Goal: Task Accomplishment & Management: Use online tool/utility

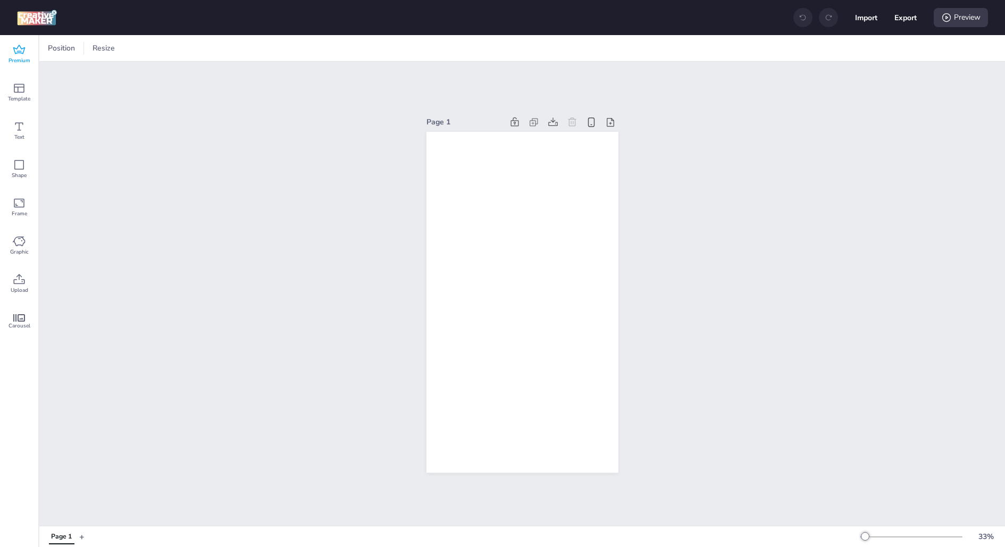
click at [21, 57] on span "Premium" at bounding box center [20, 60] width 22 height 9
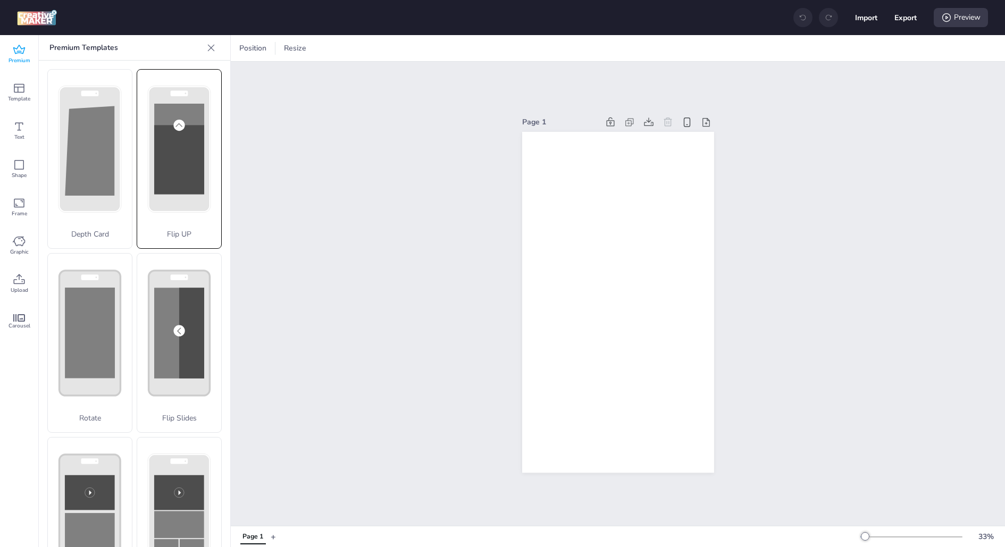
scroll to position [263, 0]
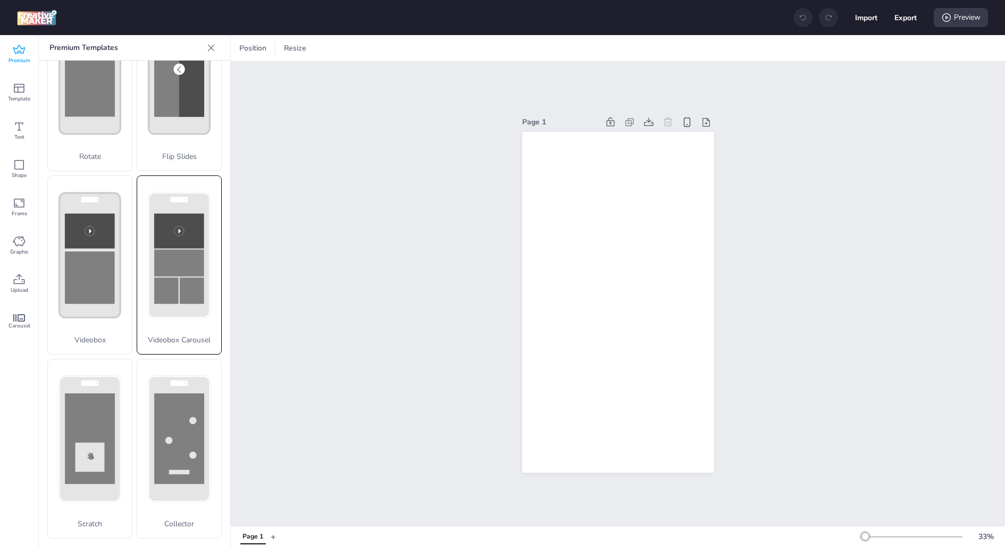
click at [173, 288] on rect at bounding box center [166, 290] width 24 height 27
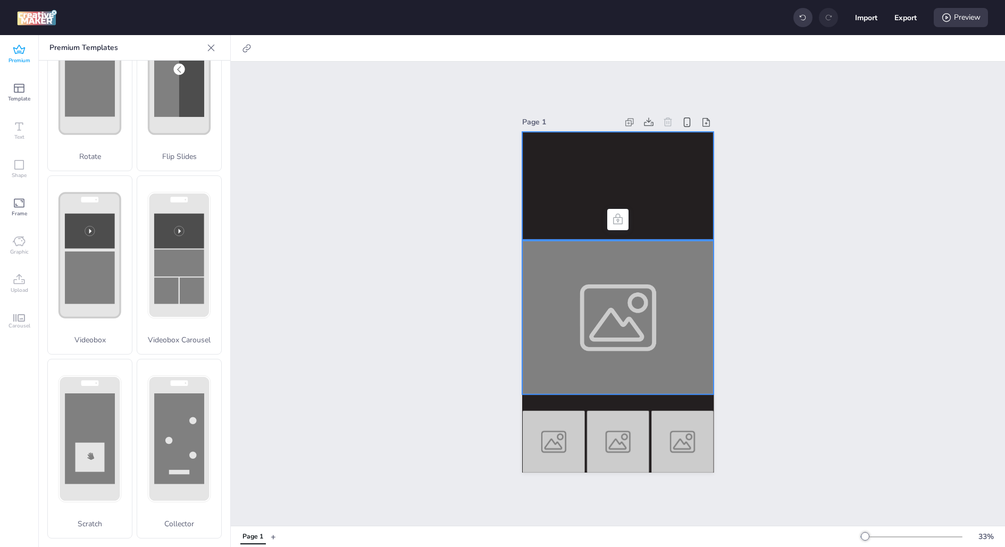
click at [669, 211] on video at bounding box center [618, 186] width 192 height 108
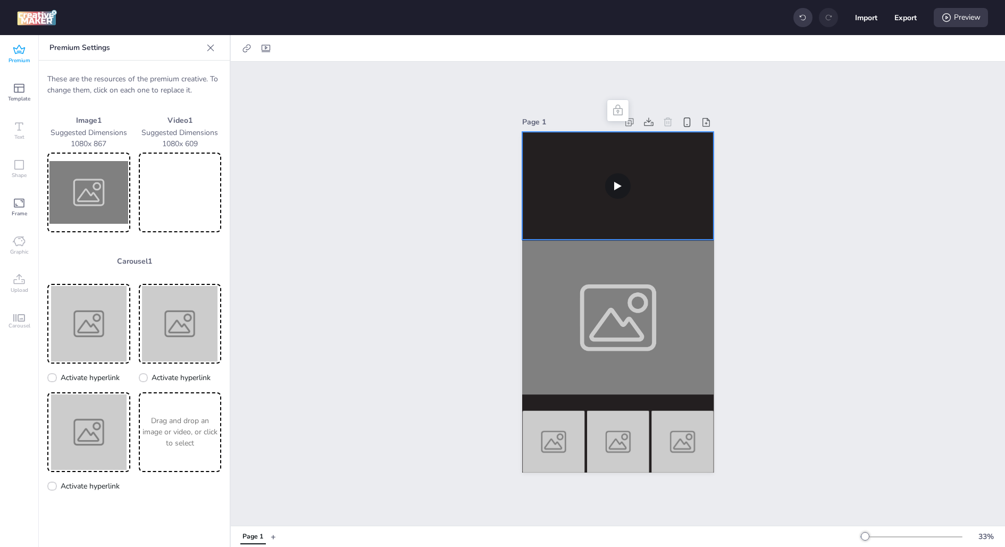
click at [176, 179] on video at bounding box center [180, 192] width 79 height 75
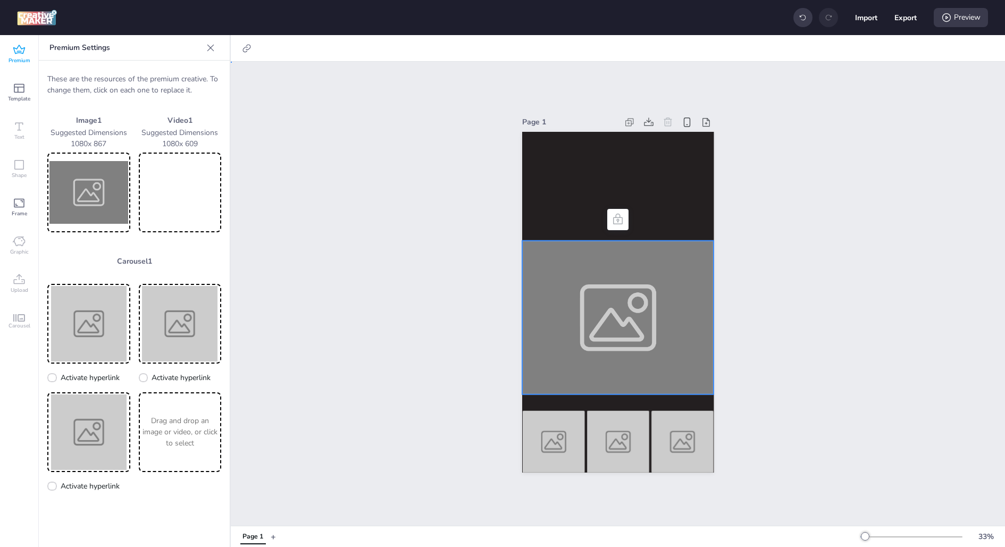
click at [693, 294] on div at bounding box center [618, 318] width 192 height 154
click at [102, 186] on img at bounding box center [88, 192] width 79 height 75
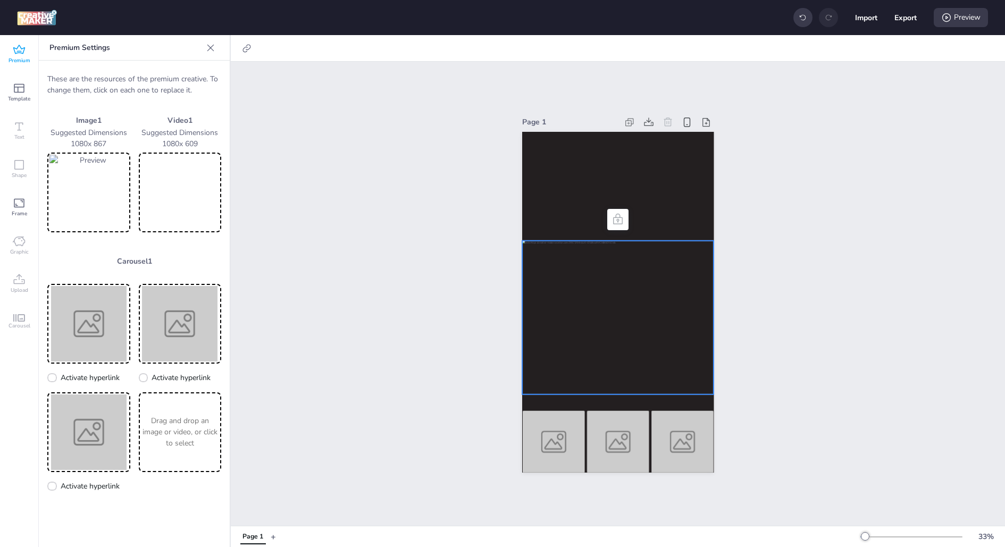
click at [375, 353] on div "Page 1" at bounding box center [618, 294] width 774 height 464
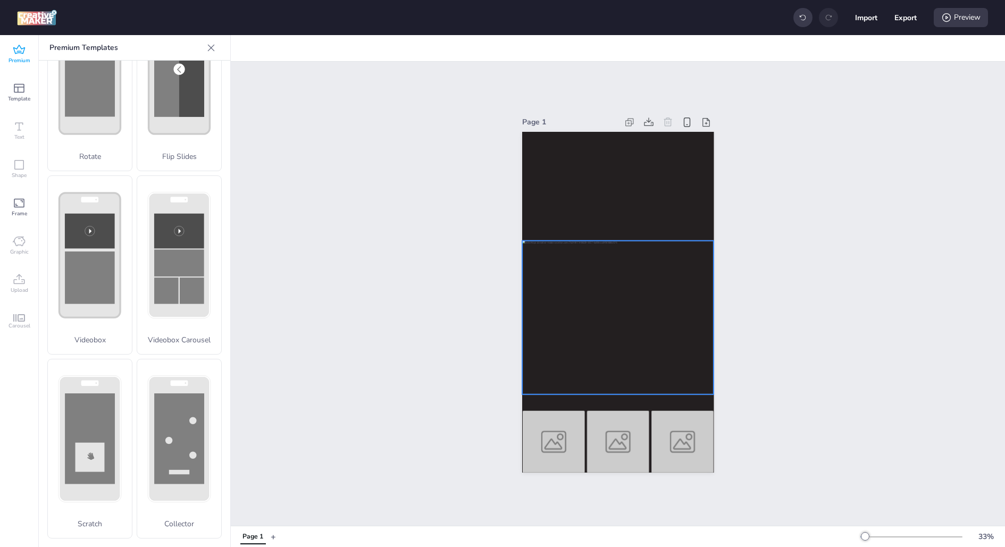
click at [600, 339] on div at bounding box center [618, 318] width 192 height 154
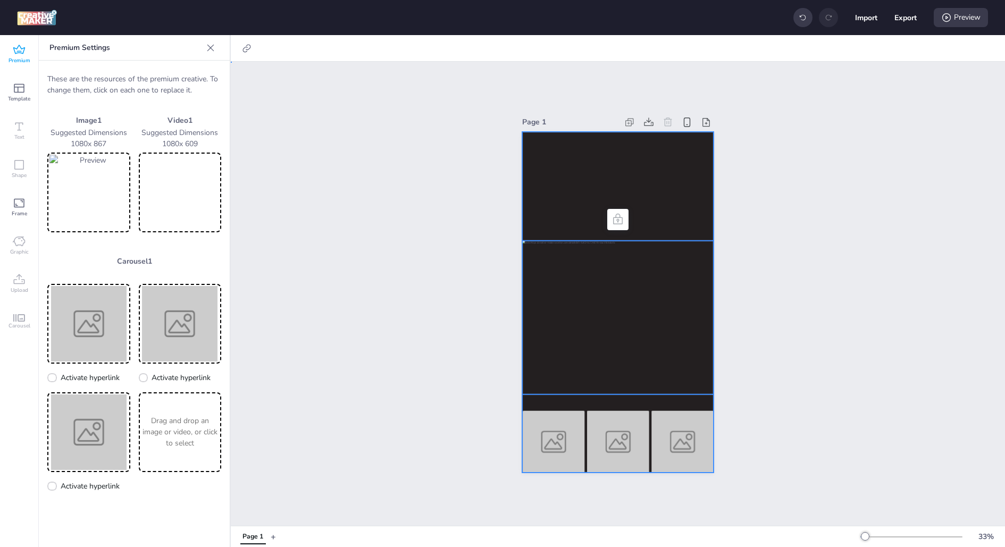
click at [710, 395] on div at bounding box center [618, 302] width 192 height 341
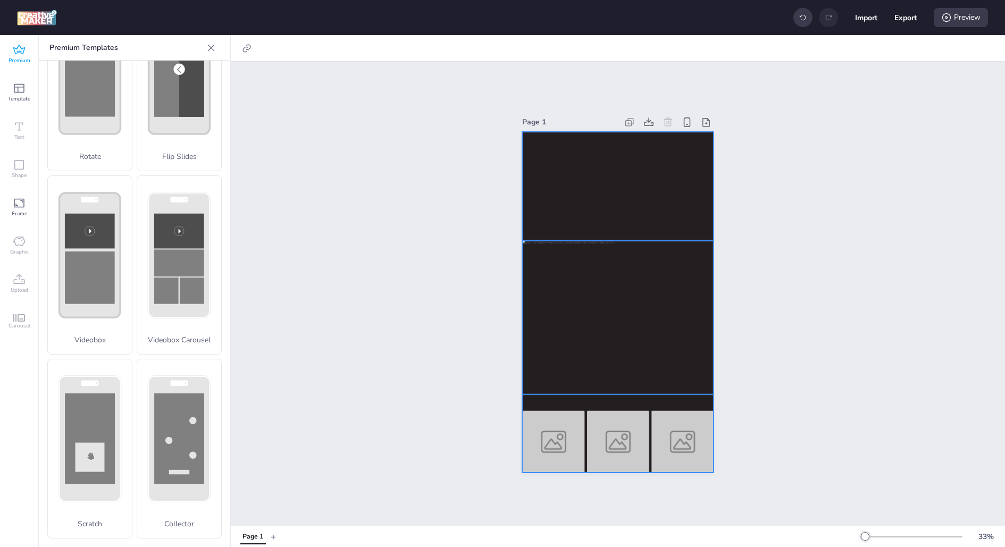
click at [653, 353] on div at bounding box center [618, 318] width 192 height 154
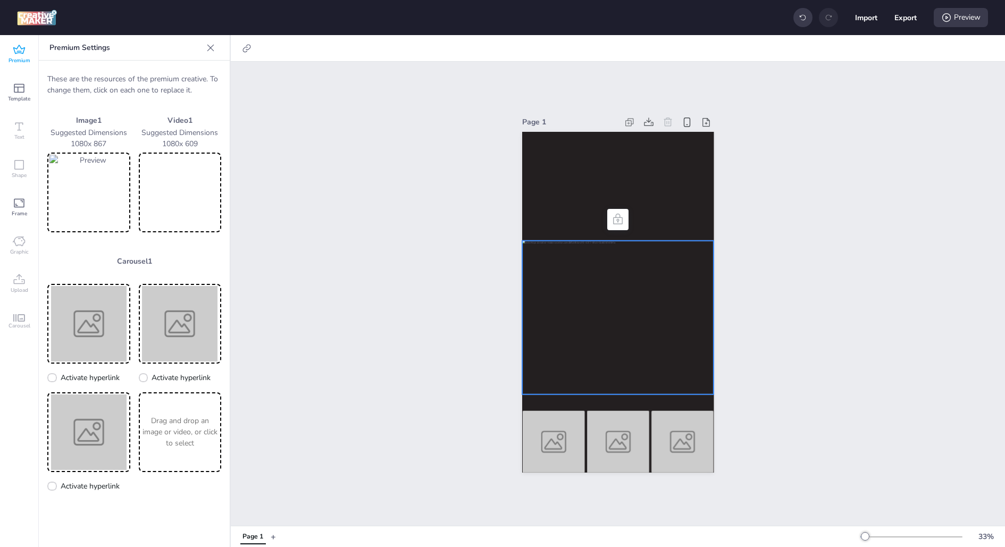
click at [495, 348] on div "Page 1" at bounding box center [617, 293] width 251 height 383
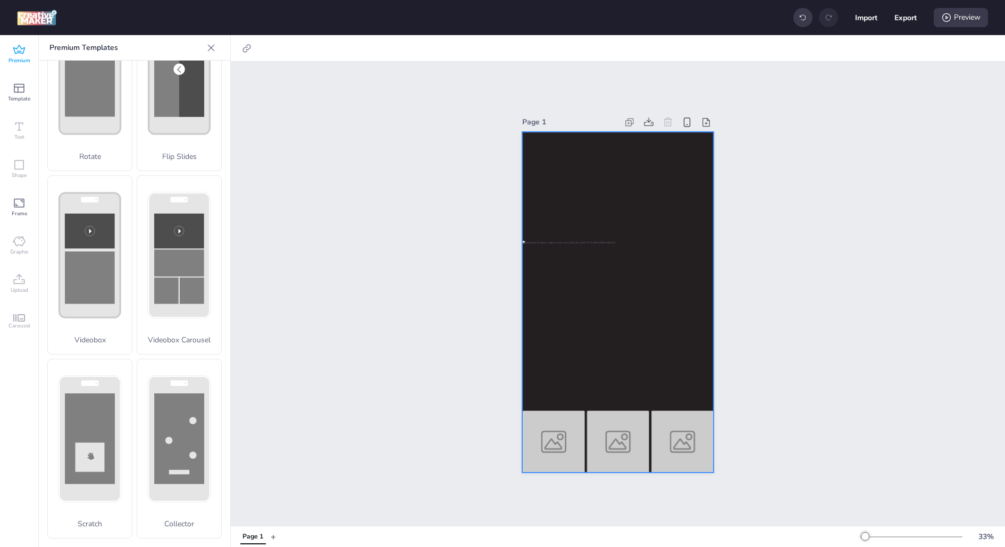
click at [557, 395] on div at bounding box center [618, 302] width 192 height 341
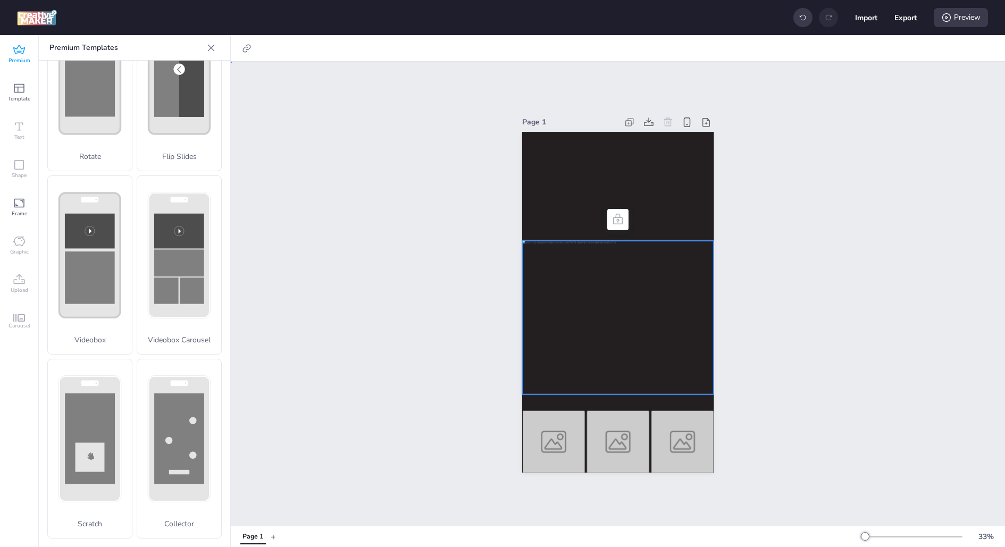
click at [587, 355] on div at bounding box center [618, 318] width 192 height 154
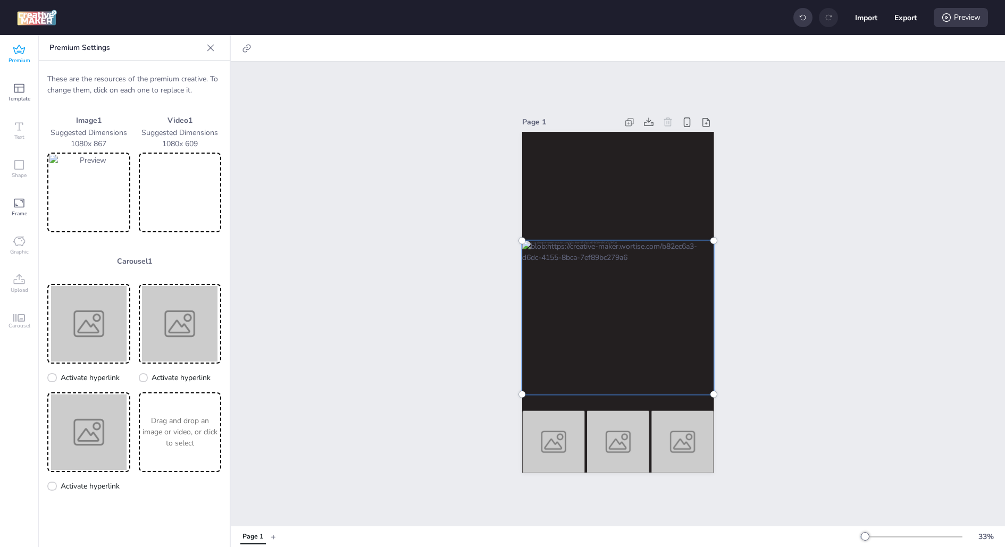
click at [539, 394] on div at bounding box center [618, 317] width 205 height 166
drag, startPoint x: 521, startPoint y: 393, endPoint x: 516, endPoint y: 468, distance: 75.2
click at [516, 468] on div at bounding box center [570, 355] width 285 height 229
drag, startPoint x: 614, startPoint y: 387, endPoint x: 657, endPoint y: 387, distance: 43.6
click at [657, 387] on div at bounding box center [614, 354] width 298 height 241
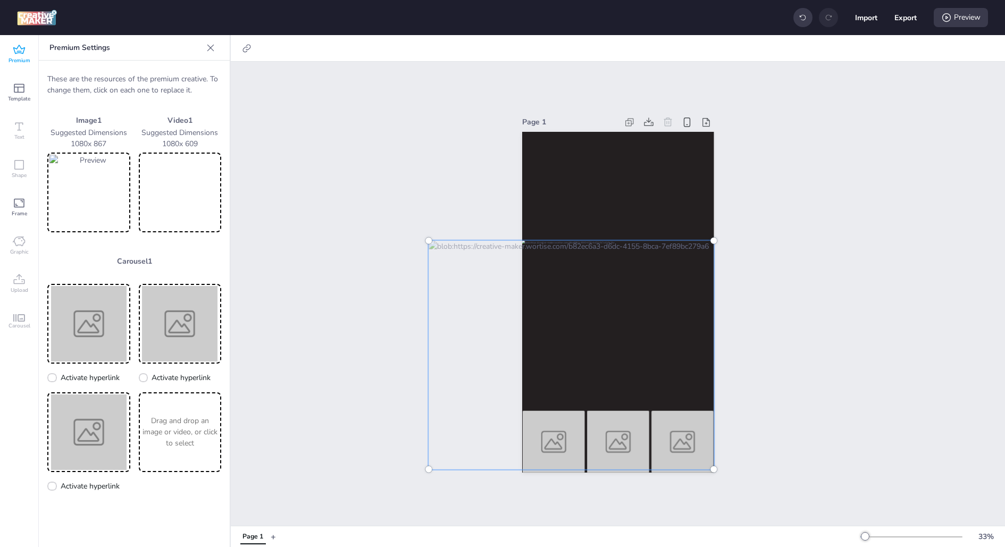
click at [639, 353] on div at bounding box center [571, 354] width 298 height 241
drag, startPoint x: 636, startPoint y: 311, endPoint x: 678, endPoint y: 315, distance: 42.2
click at [679, 316] on div at bounding box center [615, 354] width 298 height 241
click at [670, 292] on div at bounding box center [571, 354] width 298 height 241
drag, startPoint x: 669, startPoint y: 253, endPoint x: 640, endPoint y: 265, distance: 31.7
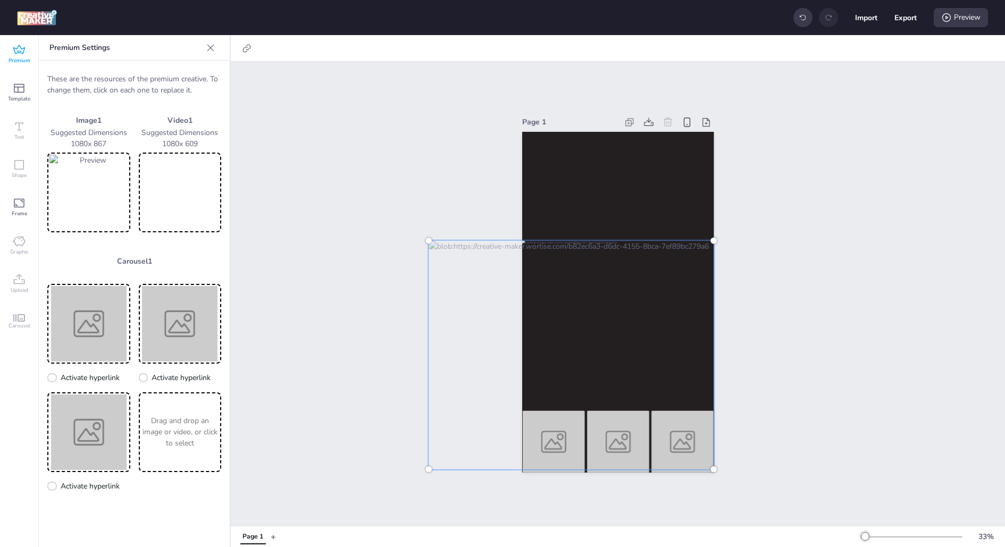
click at [640, 265] on div at bounding box center [571, 354] width 298 height 241
drag, startPoint x: 504, startPoint y: 290, endPoint x: 737, endPoint y: 348, distance: 239.9
click at [737, 348] on div at bounding box center [665, 354] width 298 height 241
drag, startPoint x: 645, startPoint y: 335, endPoint x: 820, endPoint y: 303, distance: 177.3
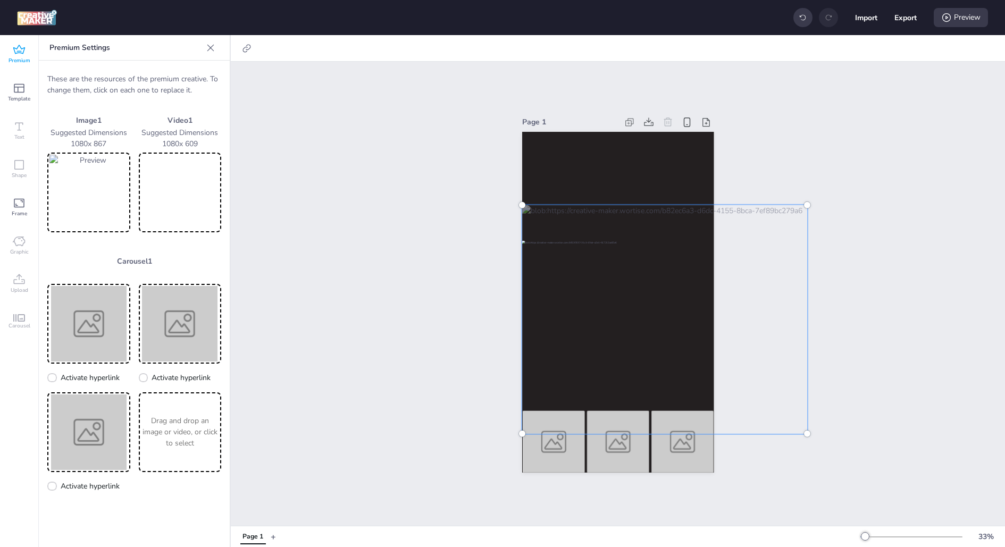
click at [820, 303] on div "Page 1" at bounding box center [618, 294] width 774 height 464
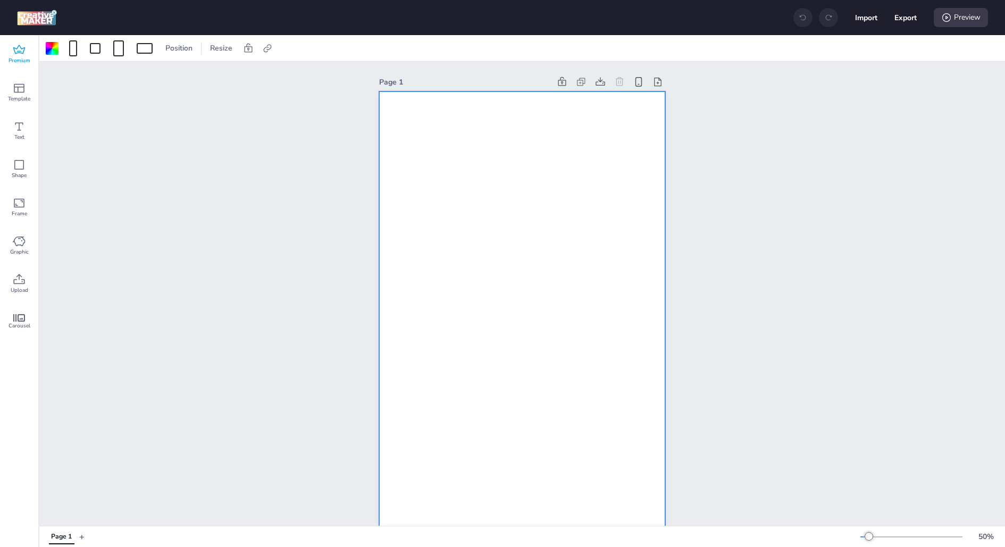
click at [25, 44] on icon at bounding box center [19, 50] width 13 height 13
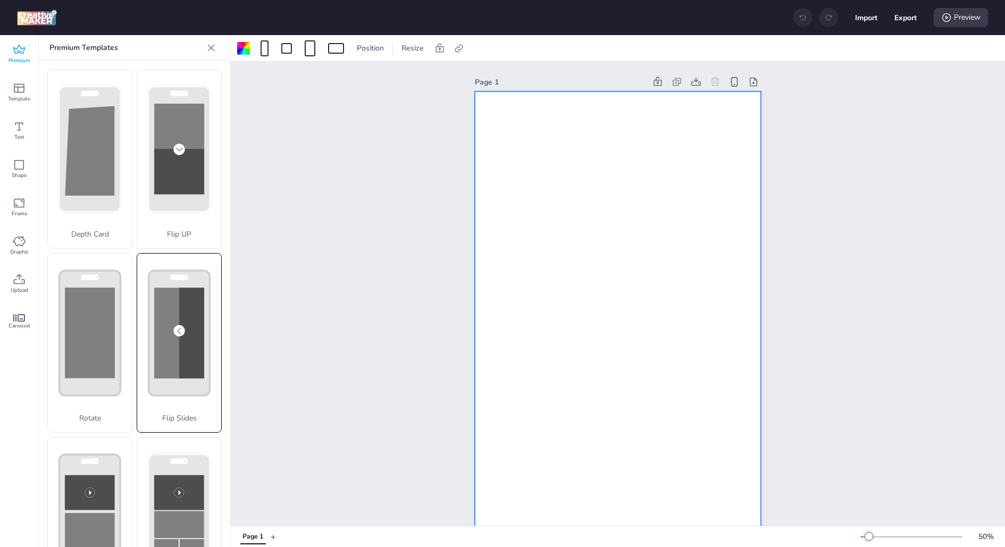
scroll to position [263, 0]
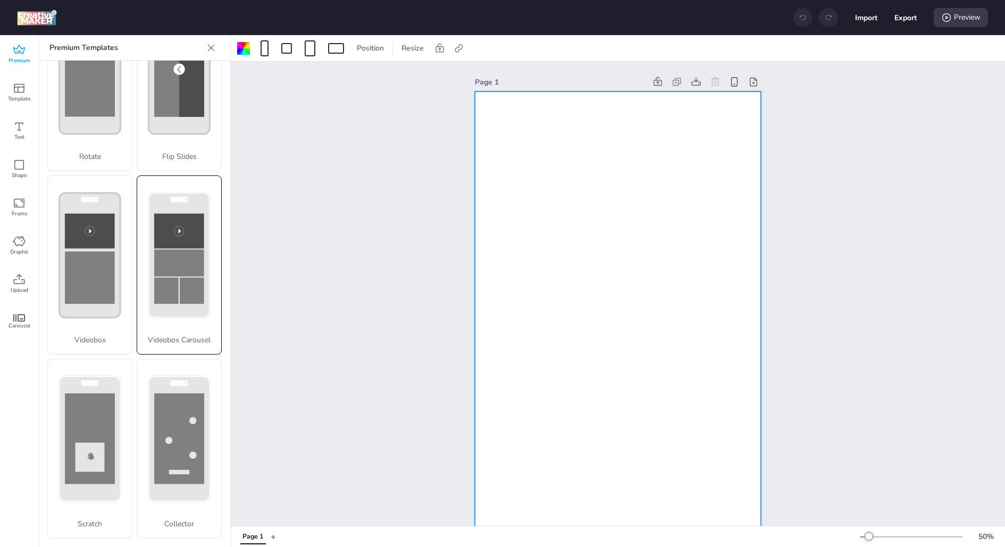
click at [187, 255] on rect at bounding box center [179, 262] width 50 height 27
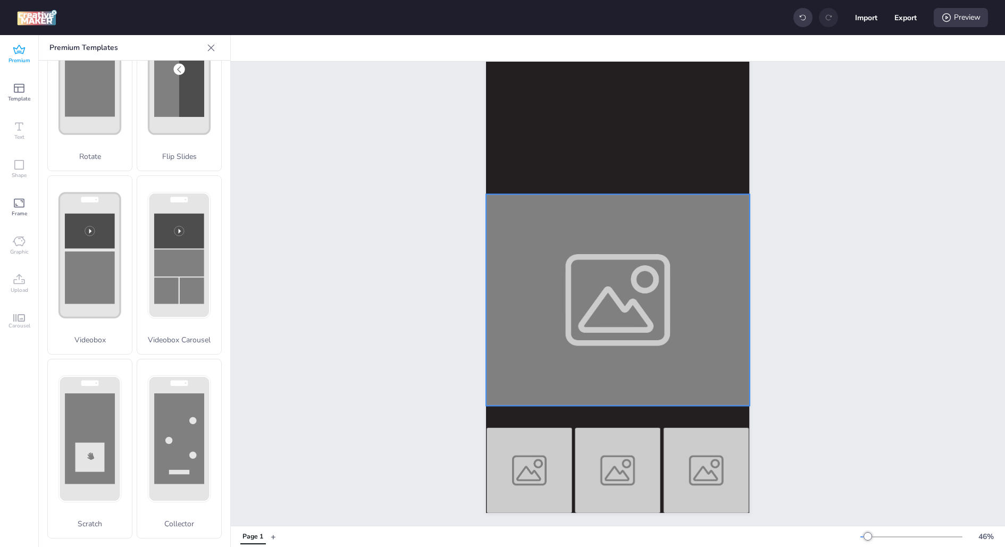
scroll to position [0, 0]
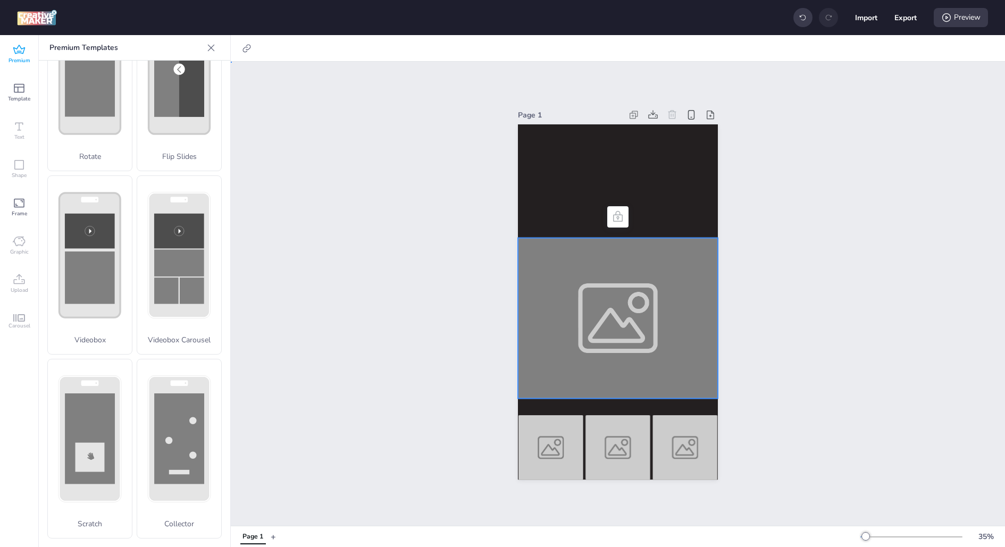
click at [579, 352] on div at bounding box center [618, 318] width 200 height 161
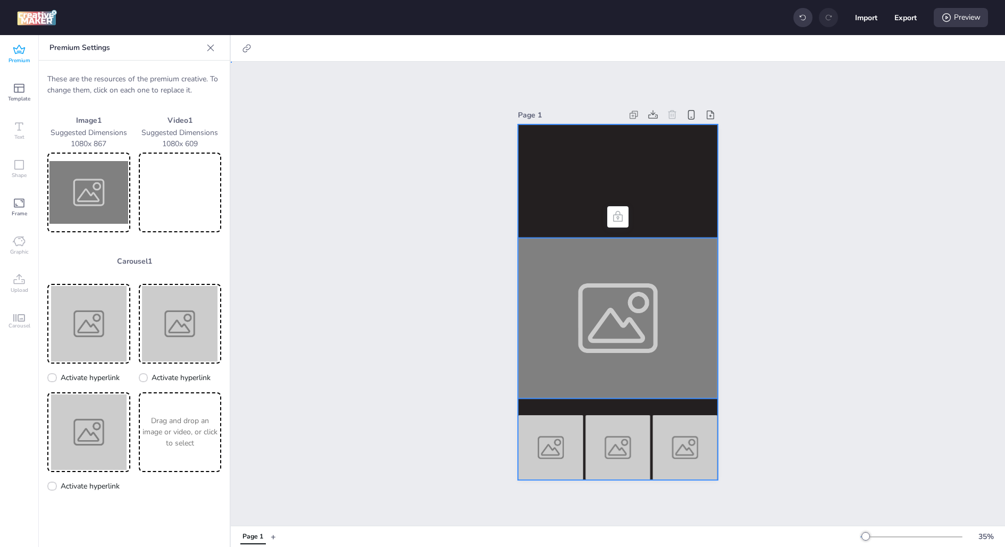
click at [698, 401] on div at bounding box center [618, 302] width 200 height 356
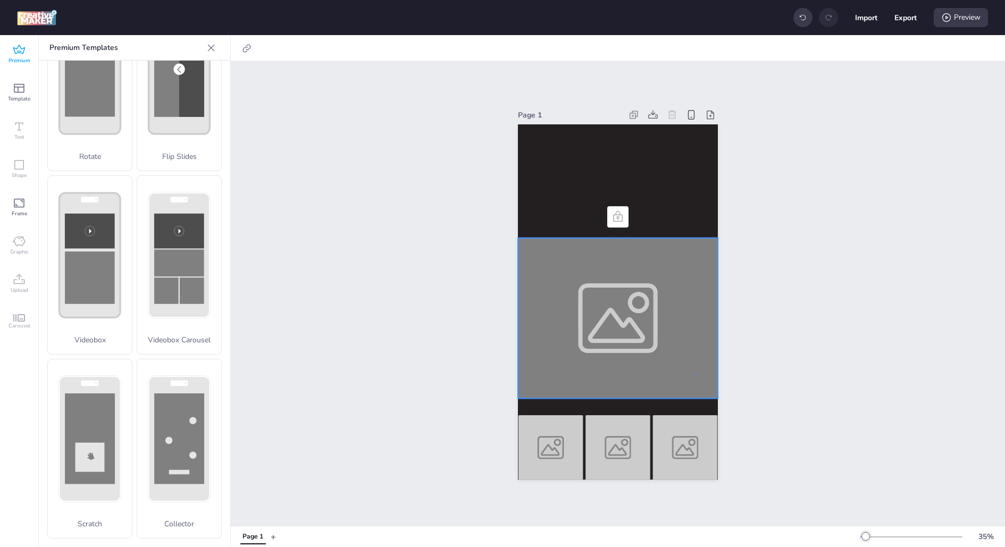
click at [695, 374] on div at bounding box center [618, 318] width 200 height 161
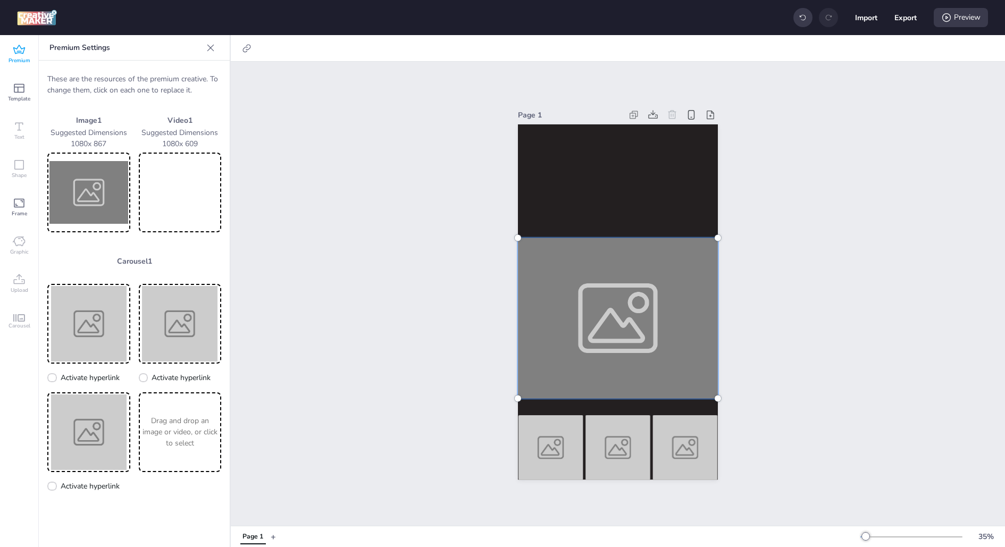
click at [695, 374] on div at bounding box center [617, 318] width 213 height 173
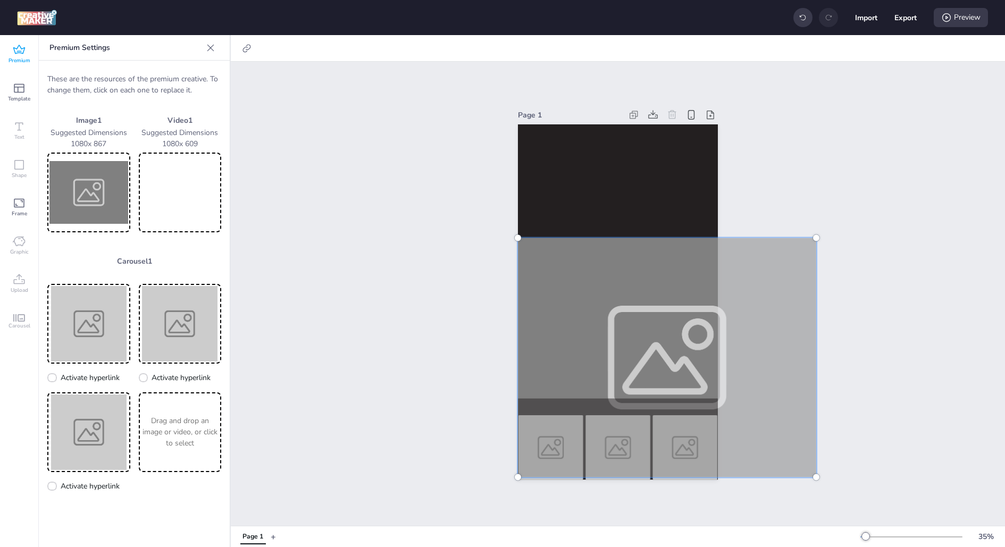
drag, startPoint x: 718, startPoint y: 399, endPoint x: 751, endPoint y: 477, distance: 85.3
click at [751, 477] on div at bounding box center [667, 357] width 298 height 239
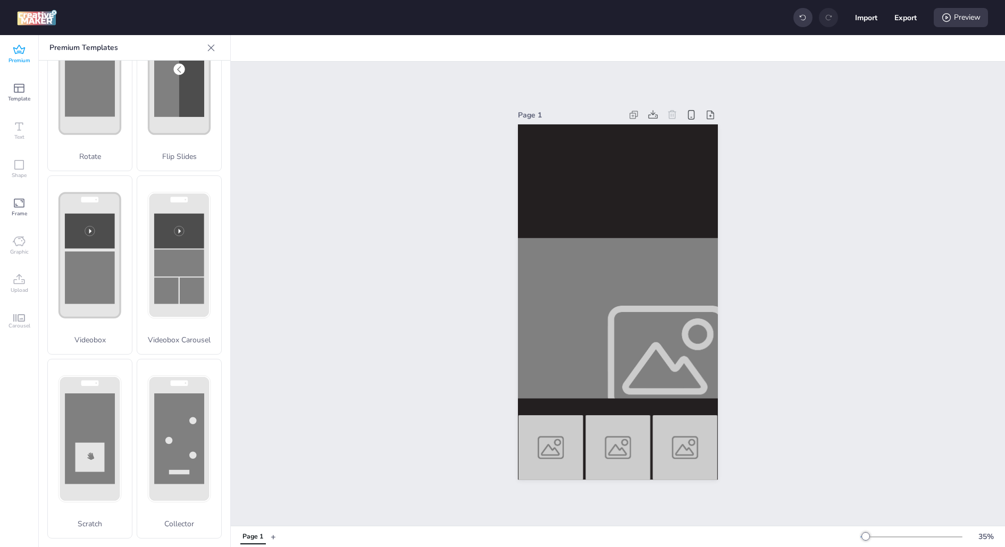
click at [660, 299] on div at bounding box center [667, 357] width 298 height 239
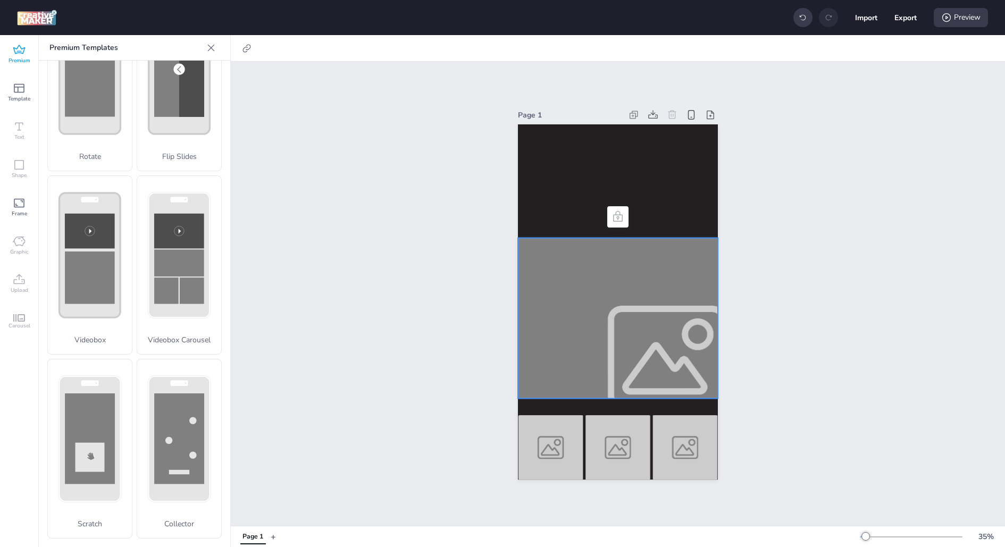
click at [635, 292] on div at bounding box center [667, 357] width 298 height 239
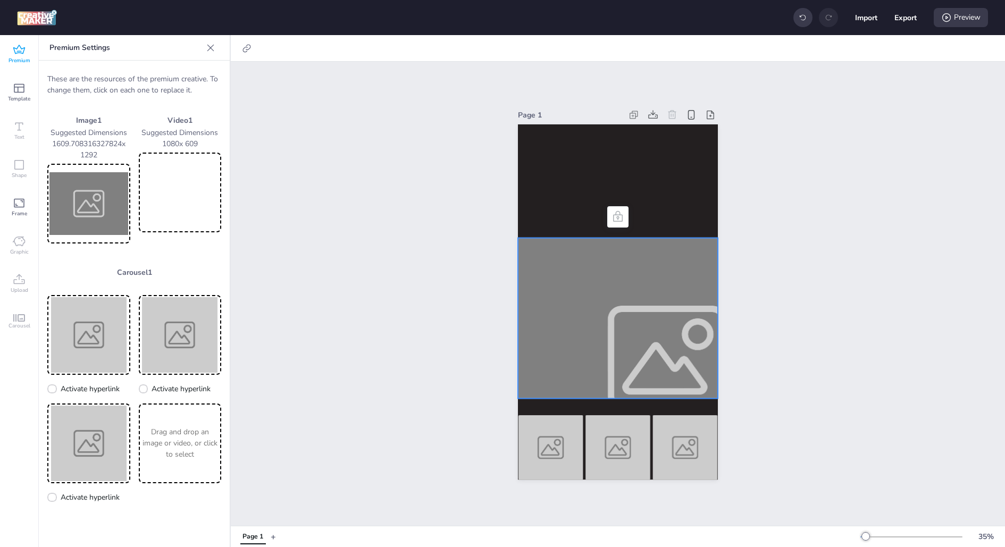
click at [635, 292] on div at bounding box center [667, 357] width 298 height 239
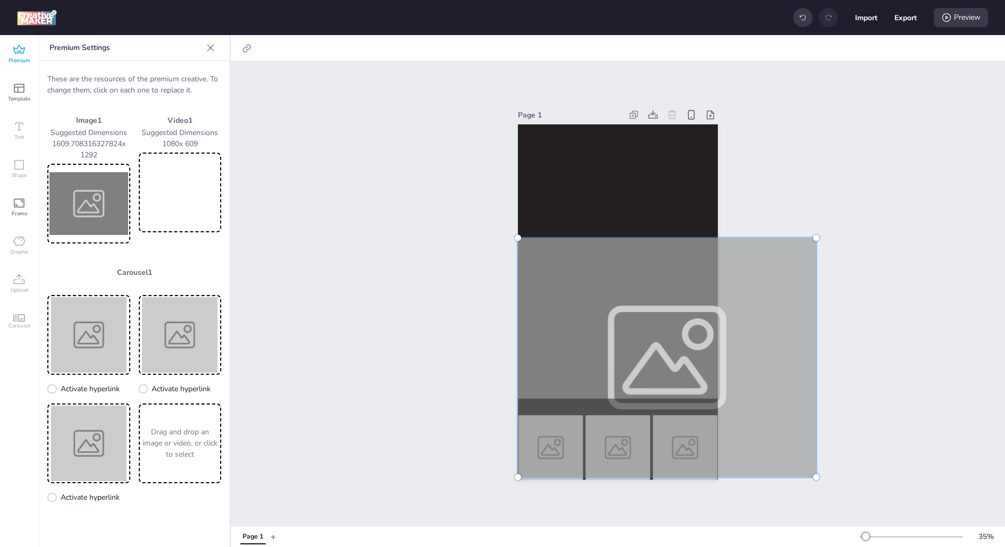
click at [635, 292] on div at bounding box center [666, 358] width 311 height 252
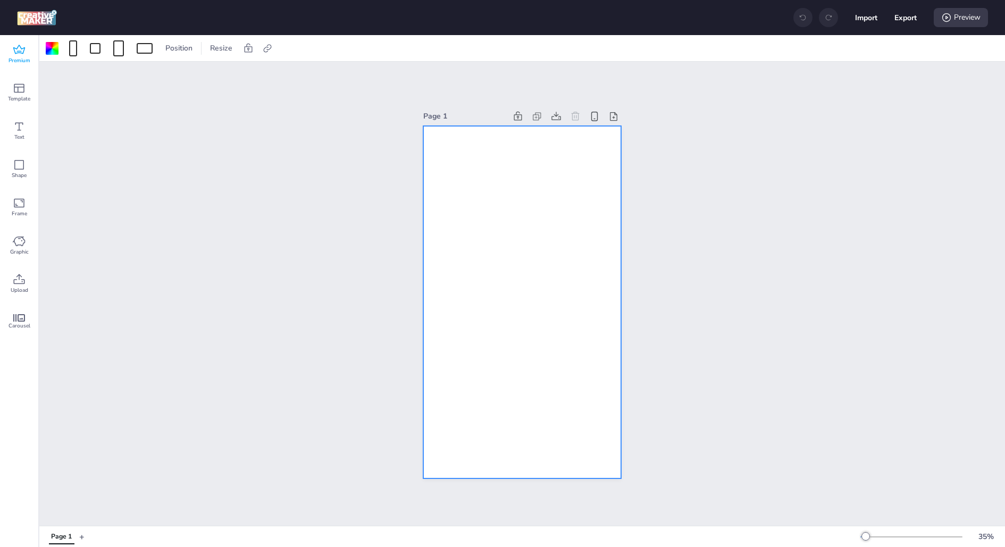
click at [27, 52] on div "Premium" at bounding box center [19, 54] width 38 height 38
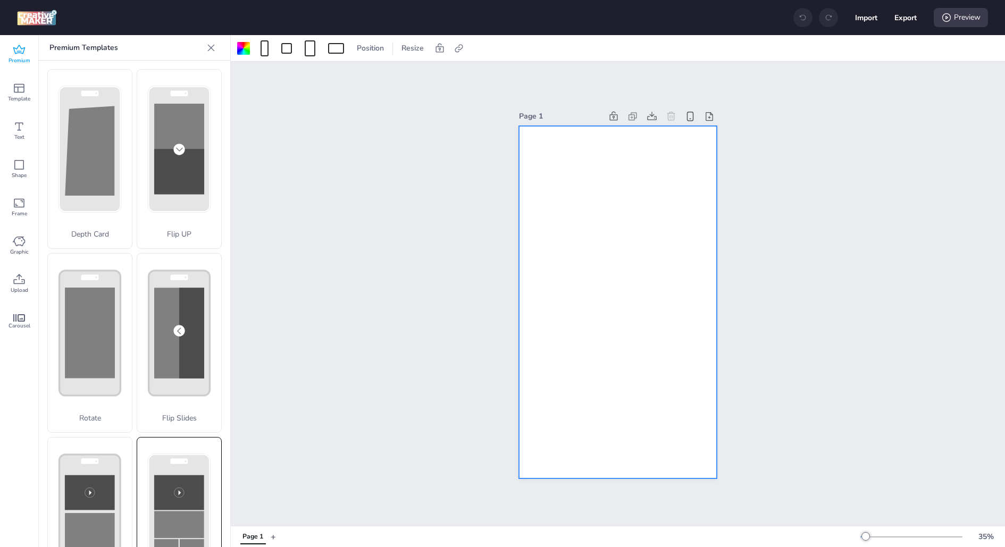
scroll to position [263, 0]
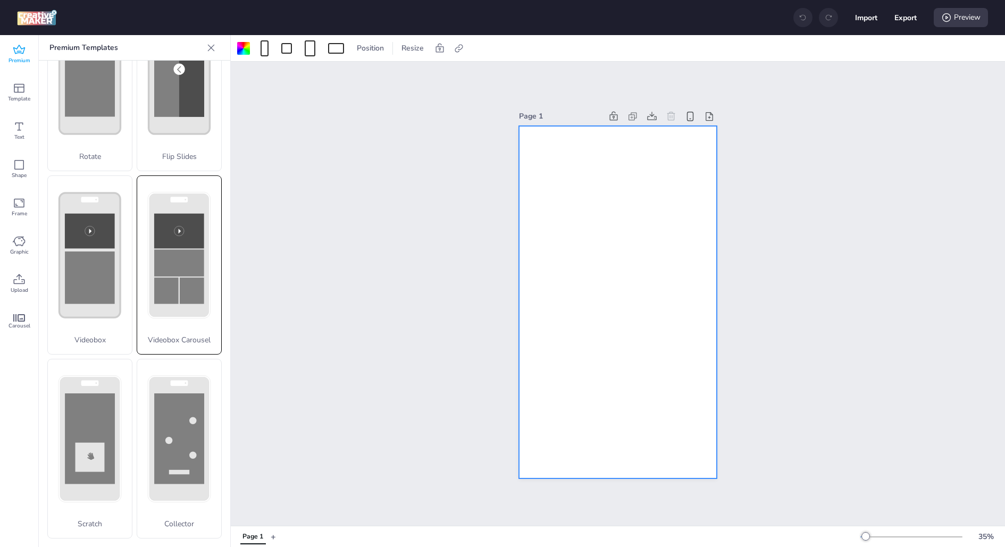
click at [187, 328] on icon at bounding box center [179, 255] width 84 height 159
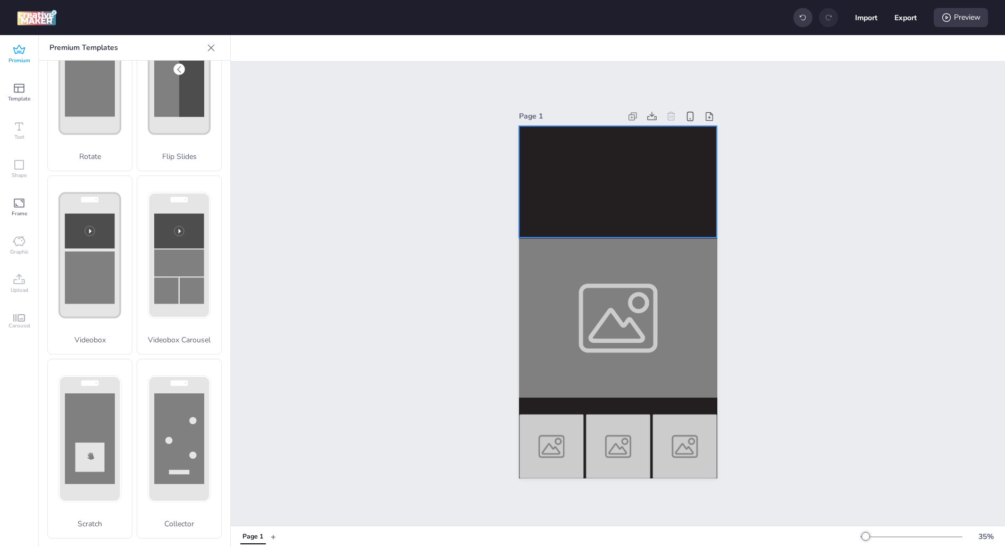
click at [645, 208] on video at bounding box center [618, 182] width 198 height 112
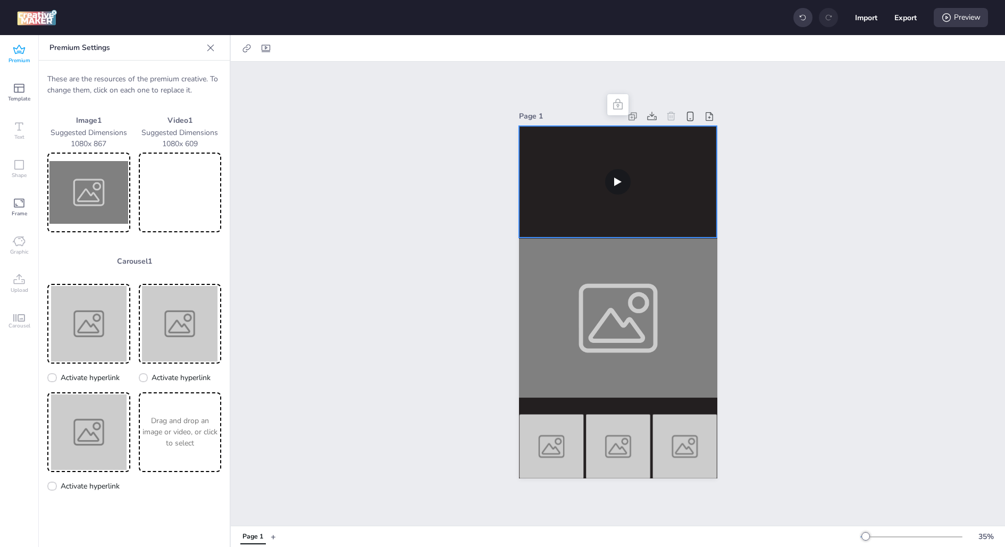
click at [173, 205] on video at bounding box center [180, 192] width 79 height 75
click at [727, 362] on div "Page 1" at bounding box center [618, 293] width 258 height 395
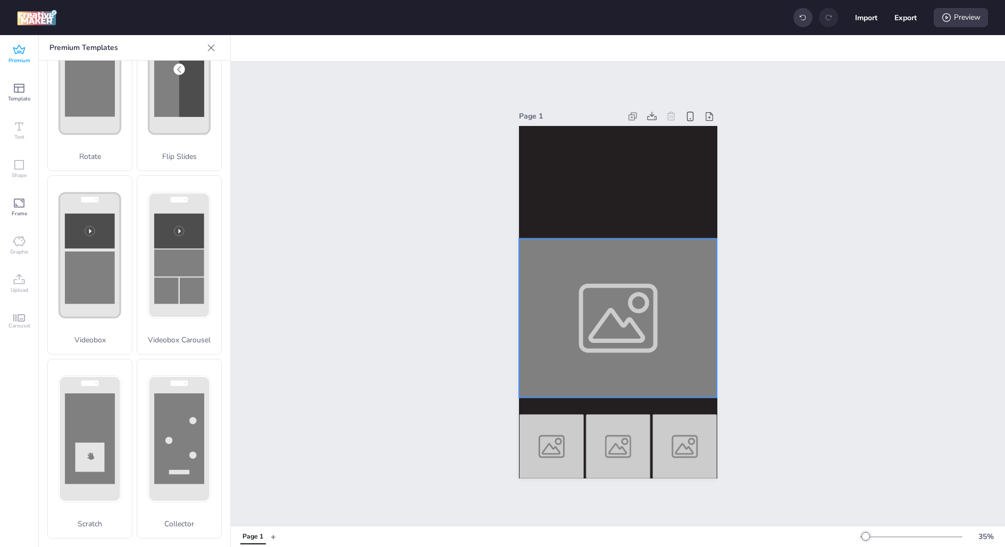
click at [589, 318] on div at bounding box center [618, 318] width 198 height 159
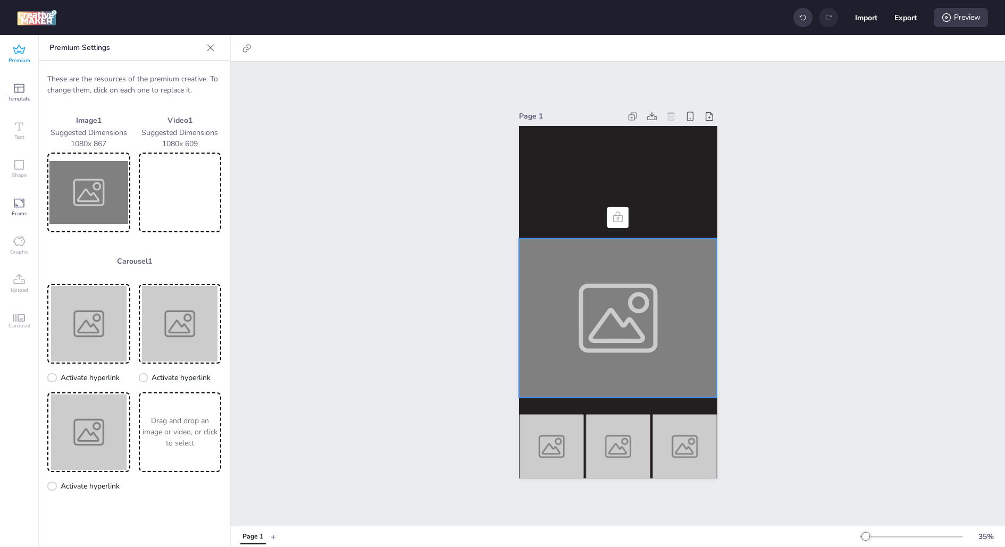
click at [89, 193] on img at bounding box center [88, 192] width 79 height 75
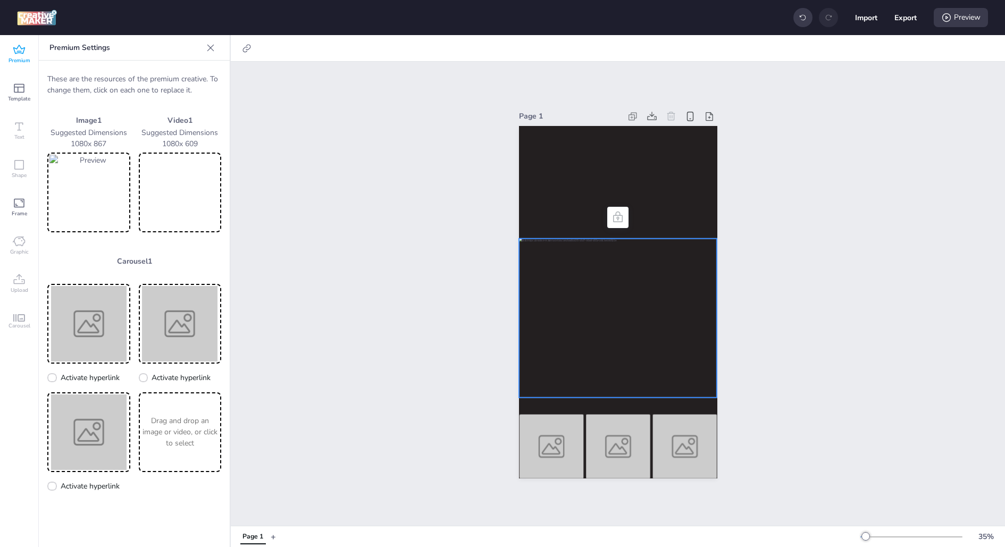
click at [684, 344] on div at bounding box center [618, 318] width 198 height 159
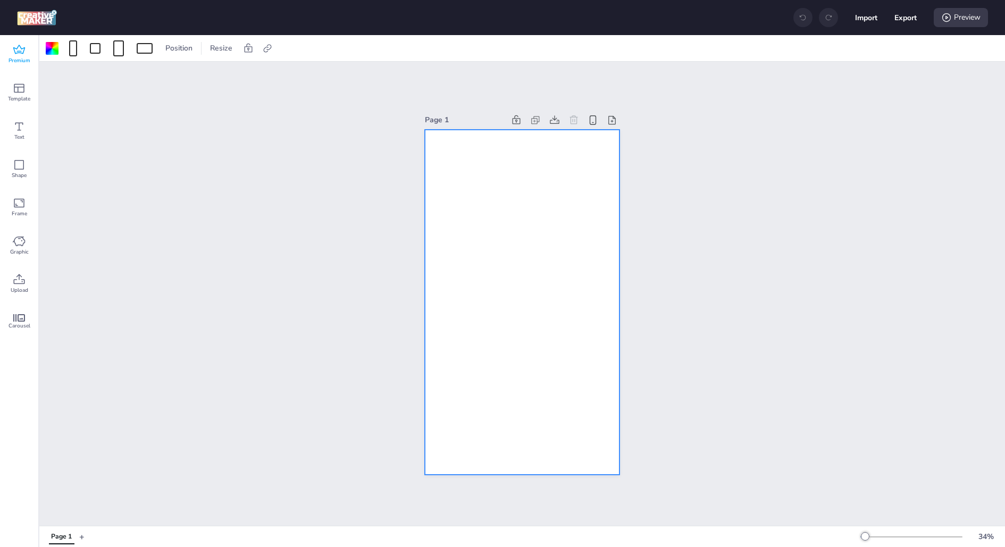
click at [17, 63] on span "Premium" at bounding box center [20, 60] width 22 height 9
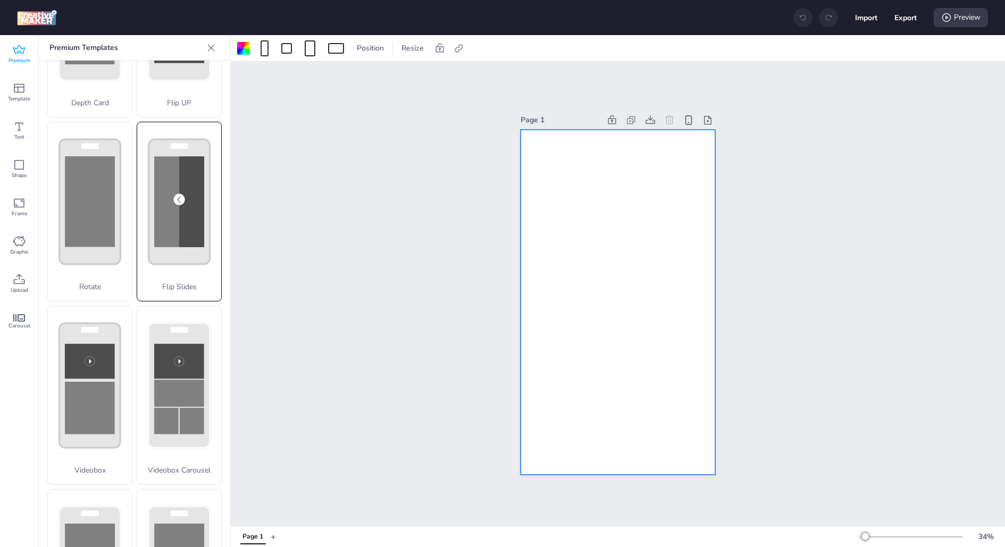
scroll to position [263, 0]
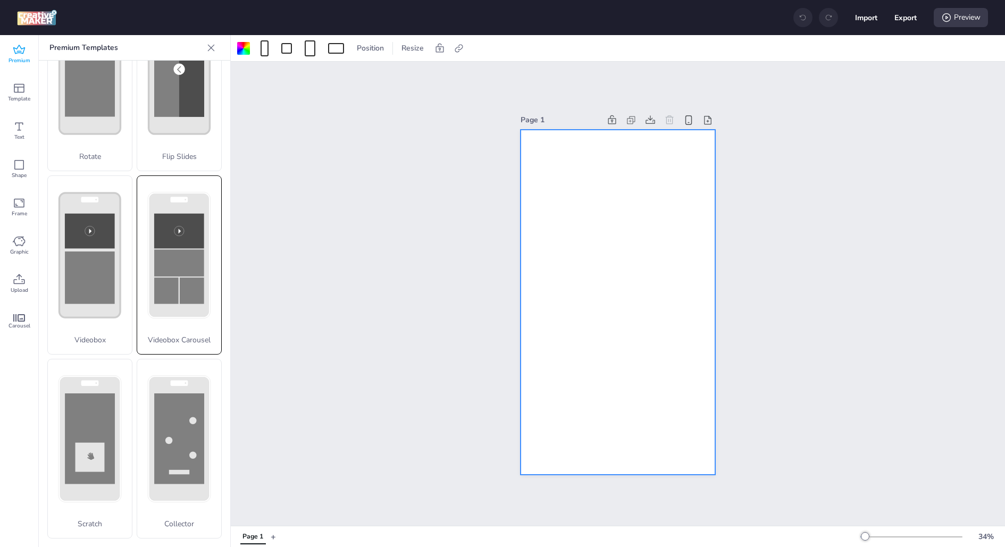
click at [192, 257] on rect at bounding box center [179, 262] width 50 height 27
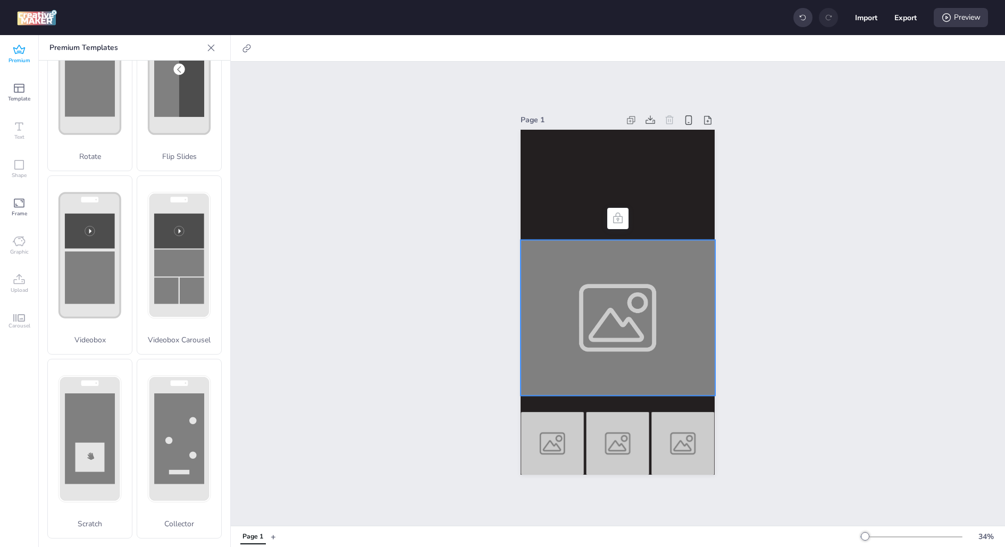
click at [475, 291] on div "Page 1" at bounding box center [618, 294] width 774 height 464
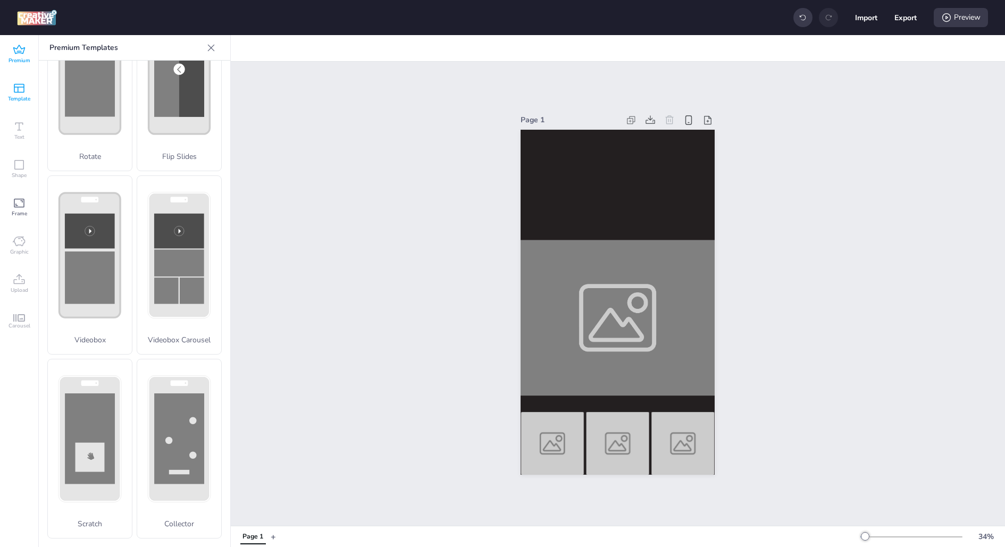
click at [18, 102] on span "Template" at bounding box center [19, 99] width 22 height 9
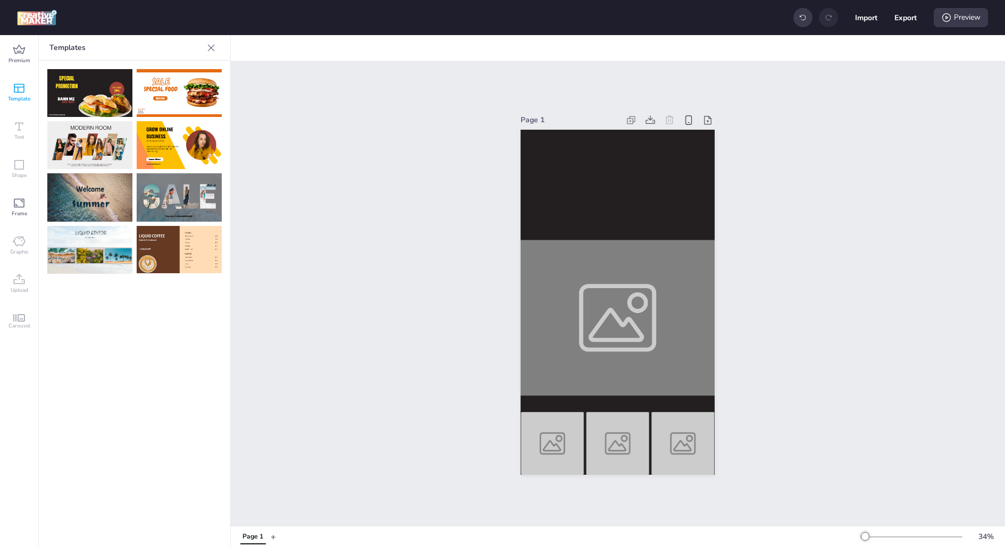
click at [15, 74] on div "Template" at bounding box center [19, 92] width 38 height 38
click at [15, 61] on span "Premium" at bounding box center [20, 60] width 22 height 9
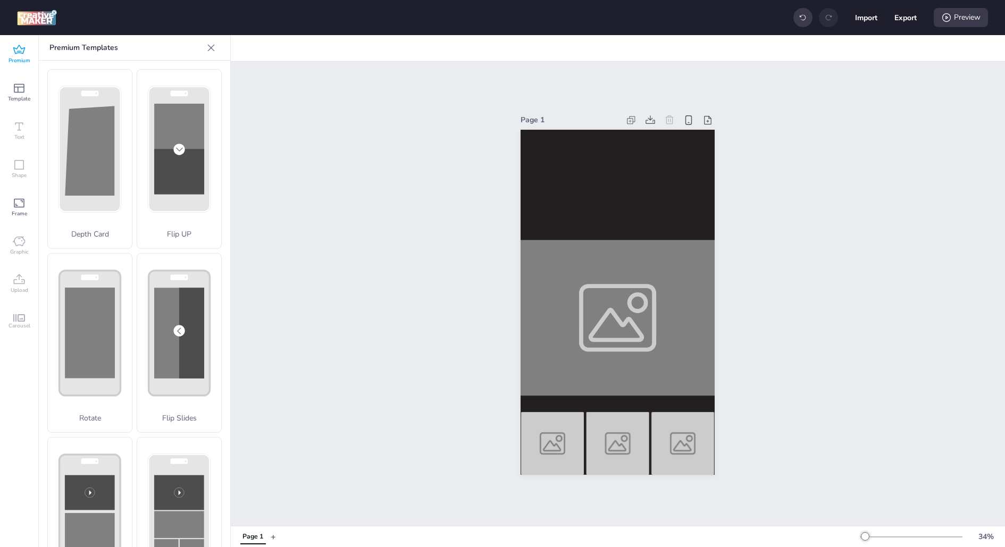
click at [210, 45] on icon at bounding box center [211, 48] width 11 height 11
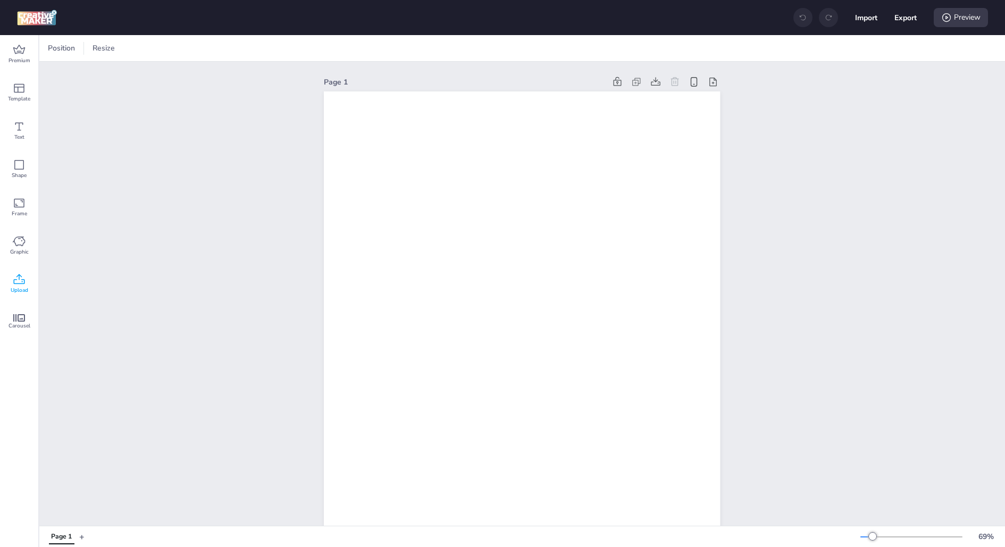
click at [28, 272] on div "Upload" at bounding box center [19, 284] width 38 height 38
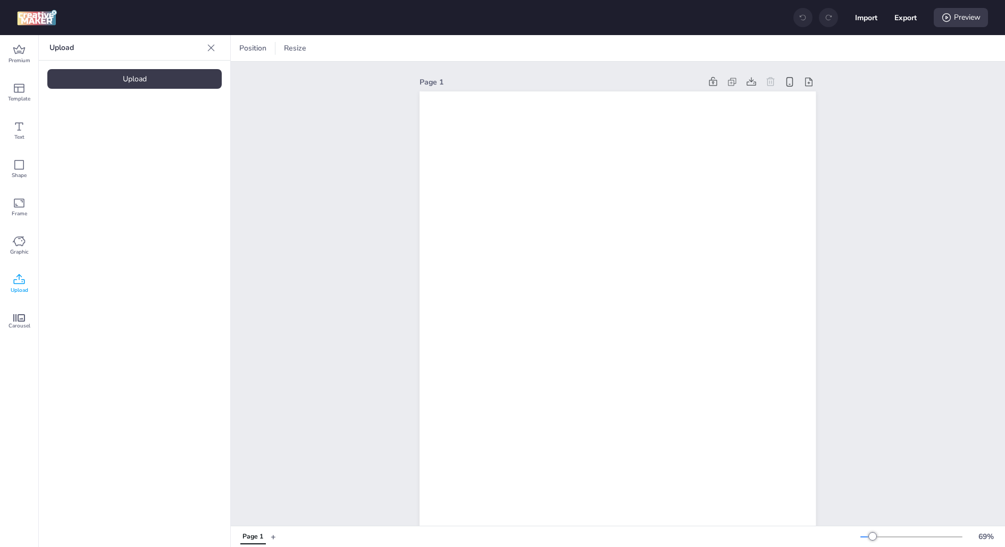
click at [135, 80] on div "Upload" at bounding box center [134, 79] width 174 height 20
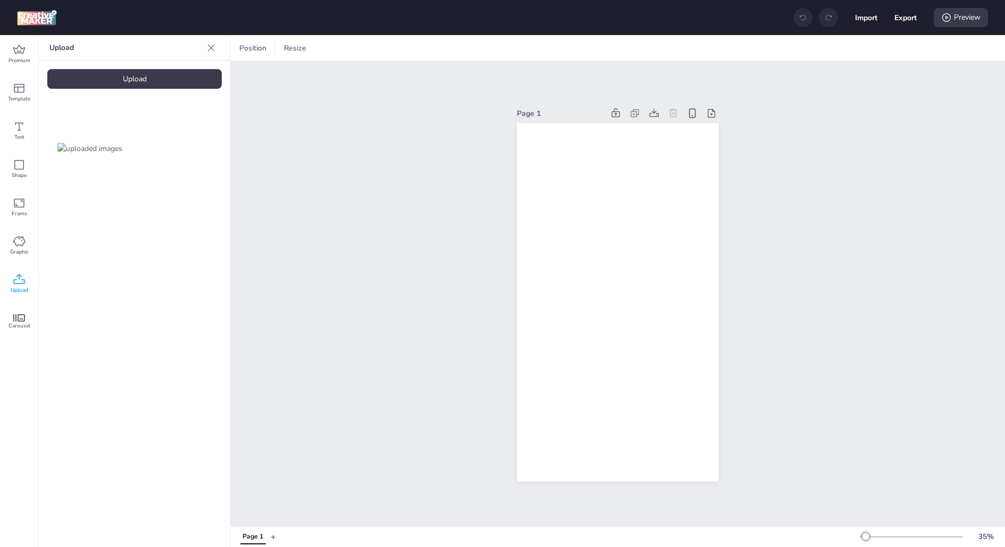
click at [80, 143] on img at bounding box center [89, 148] width 65 height 11
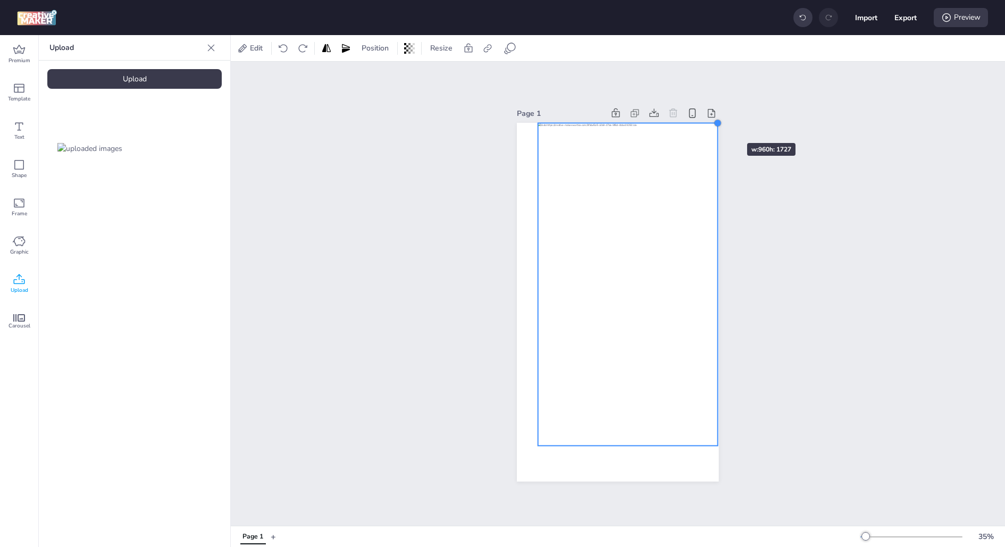
drag, startPoint x: 697, startPoint y: 159, endPoint x: 716, endPoint y: 122, distance: 41.6
click at [716, 122] on div at bounding box center [717, 123] width 9 height 9
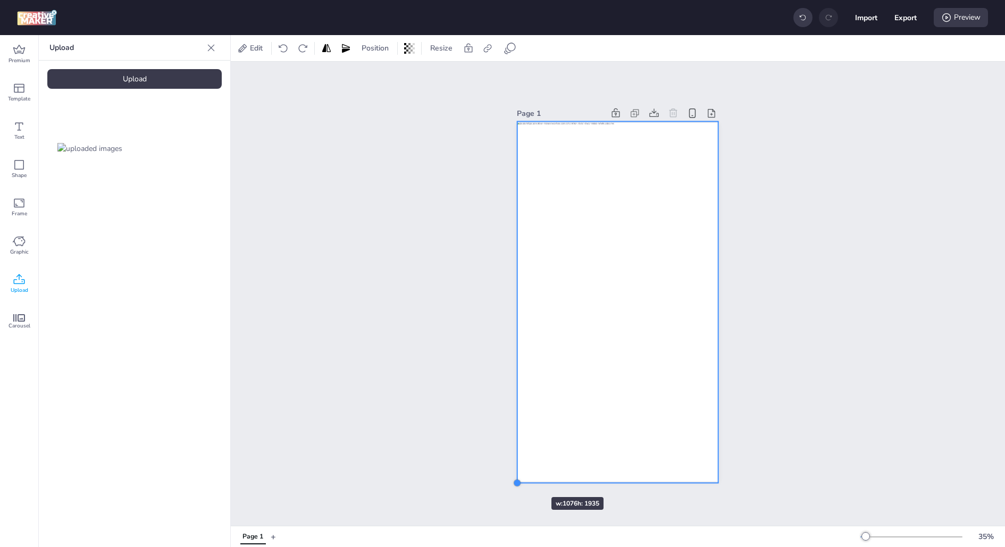
drag, startPoint x: 540, startPoint y: 444, endPoint x: 519, endPoint y: 478, distance: 39.8
click at [519, 478] on div at bounding box center [617, 302] width 201 height 359
click at [730, 361] on div "Page 1" at bounding box center [617, 293] width 261 height 401
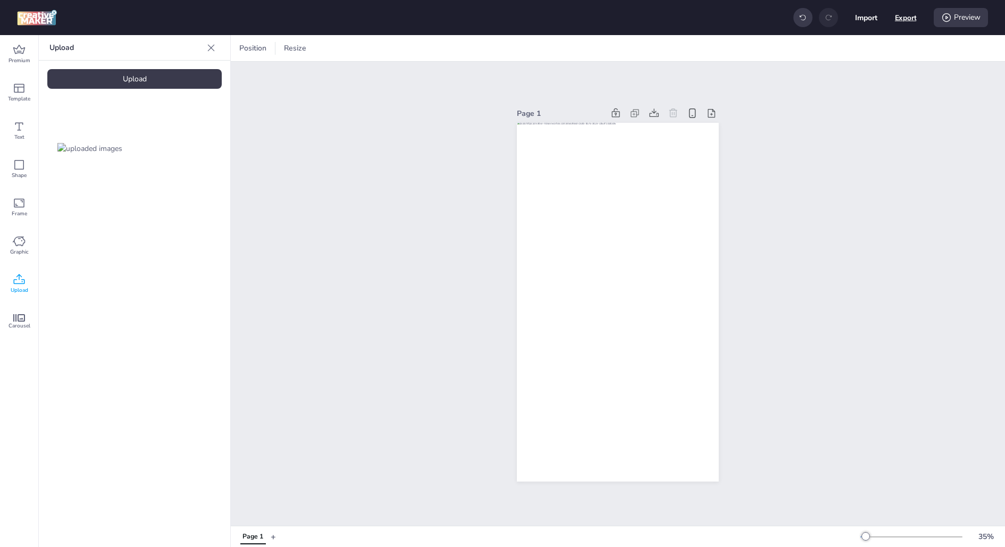
click at [898, 19] on button "Export" at bounding box center [906, 18] width 22 height 22
select select "html"
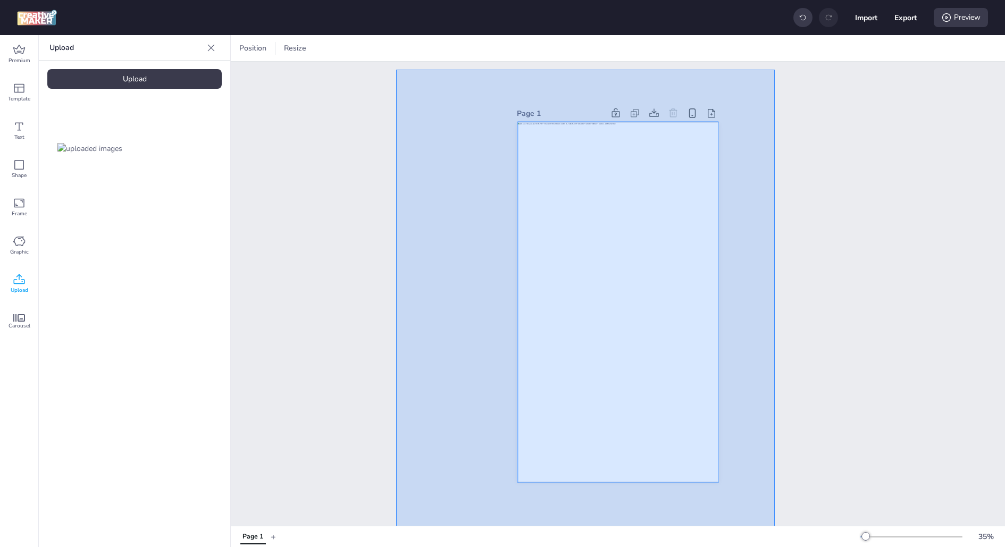
drag, startPoint x: 395, startPoint y: 70, endPoint x: 774, endPoint y: 537, distance: 601.3
click at [774, 537] on div "Position Resize Page 1 Page 1 + 35 %" at bounding box center [618, 291] width 774 height 512
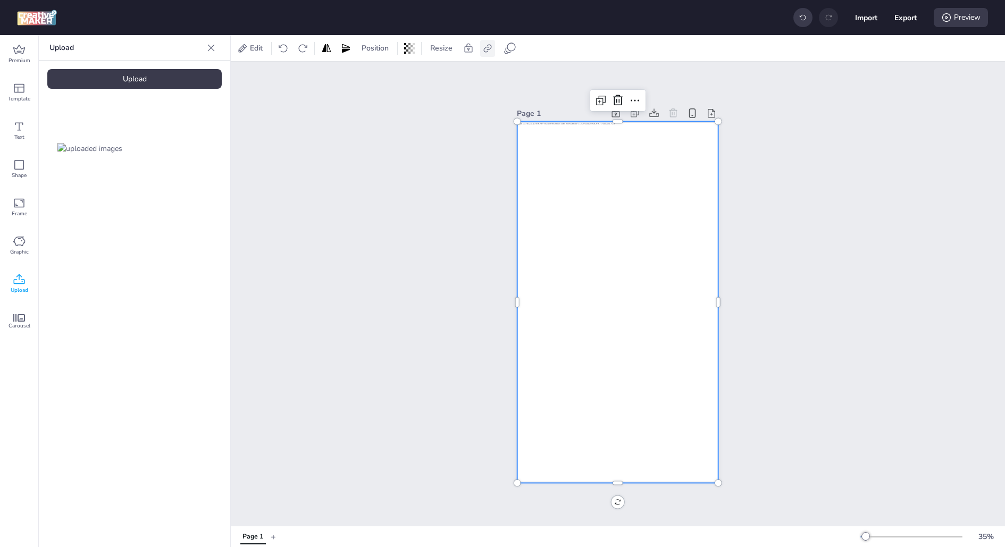
click at [483, 43] on icon at bounding box center [487, 48] width 11 height 11
click at [435, 161] on div "Page 1" at bounding box center [618, 294] width 774 height 464
click at [554, 252] on div at bounding box center [617, 302] width 201 height 361
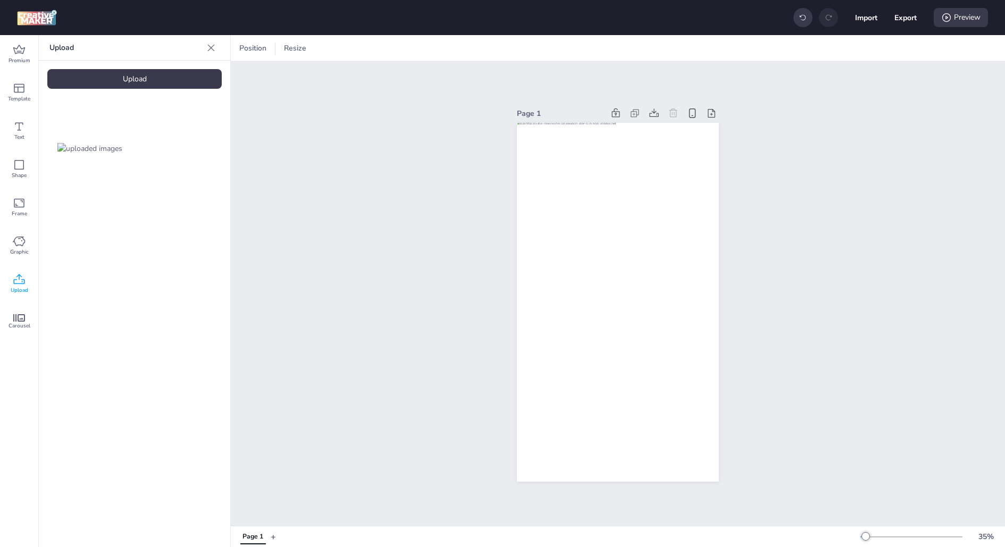
click at [437, 259] on div "Page 1" at bounding box center [618, 294] width 774 height 464
click at [533, 186] on div at bounding box center [617, 302] width 201 height 361
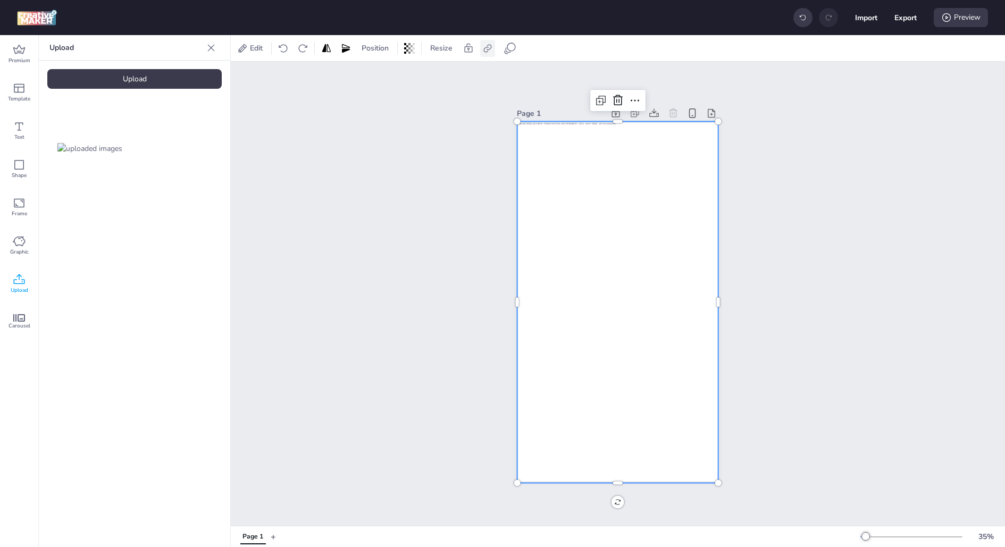
click at [486, 52] on icon at bounding box center [487, 48] width 8 height 8
click at [433, 78] on span "Activate hyperlink" at bounding box center [418, 75] width 59 height 11
click at [382, 78] on input "Activate hyperlink" at bounding box center [378, 79] width 7 height 7
checkbox input "true"
click at [430, 119] on div at bounding box center [430, 126] width 97 height 20
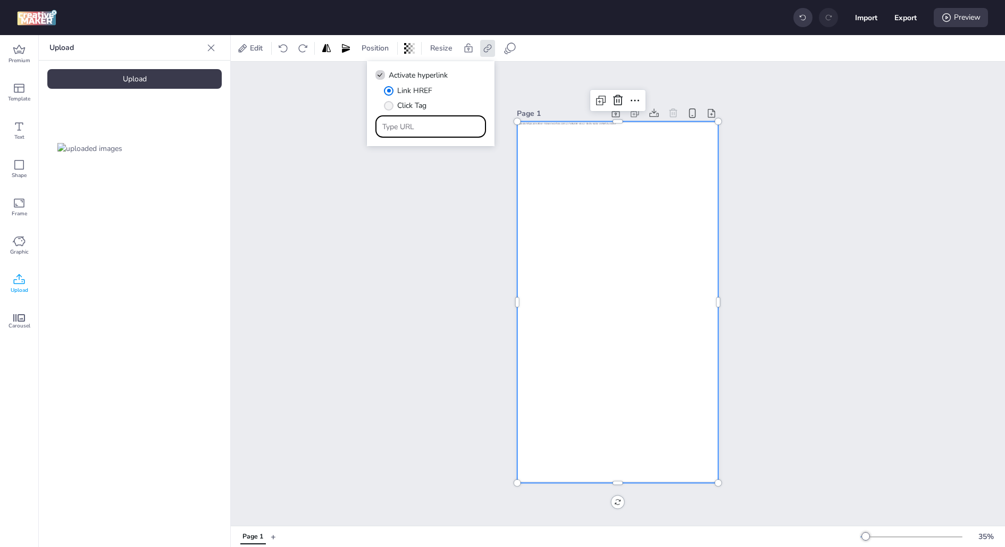
click at [414, 106] on span "Click Tag" at bounding box center [411, 105] width 29 height 11
click at [390, 106] on input "Click Tag" at bounding box center [386, 109] width 7 height 7
radio input "true"
click at [404, 91] on span "Link HREF" at bounding box center [414, 90] width 35 height 11
click at [390, 91] on input "Link HREF" at bounding box center [386, 94] width 7 height 7
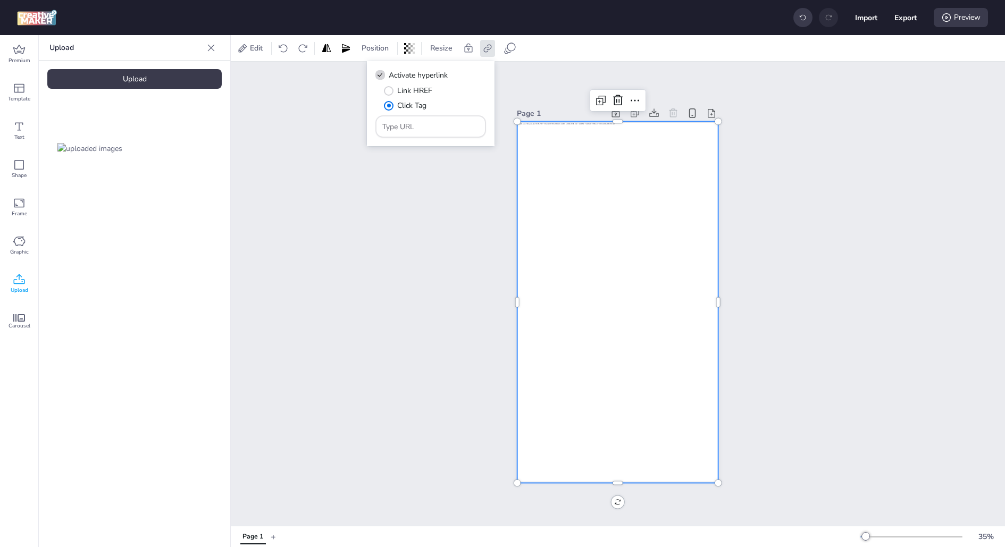
radio input "true"
click at [404, 117] on div at bounding box center [430, 126] width 97 height 20
paste input "[URL][DOMAIN_NAME]"
type input "[URL][DOMAIN_NAME]"
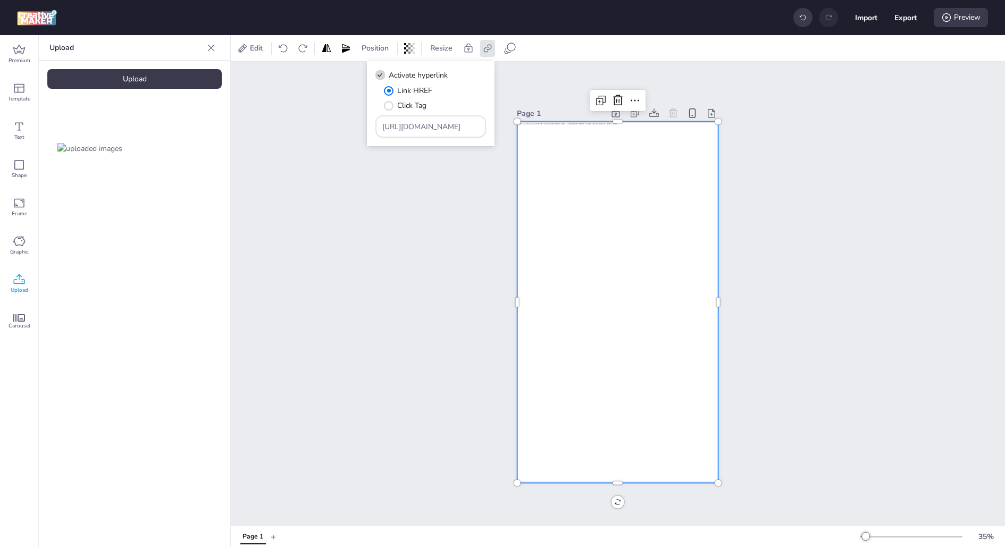
scroll to position [0, 0]
click at [488, 120] on div "Activate hyperlink Link HREF Click Tag [URL][DOMAIN_NAME]" at bounding box center [431, 104] width 128 height 86
click at [525, 84] on div "Page 1" at bounding box center [618, 294] width 774 height 464
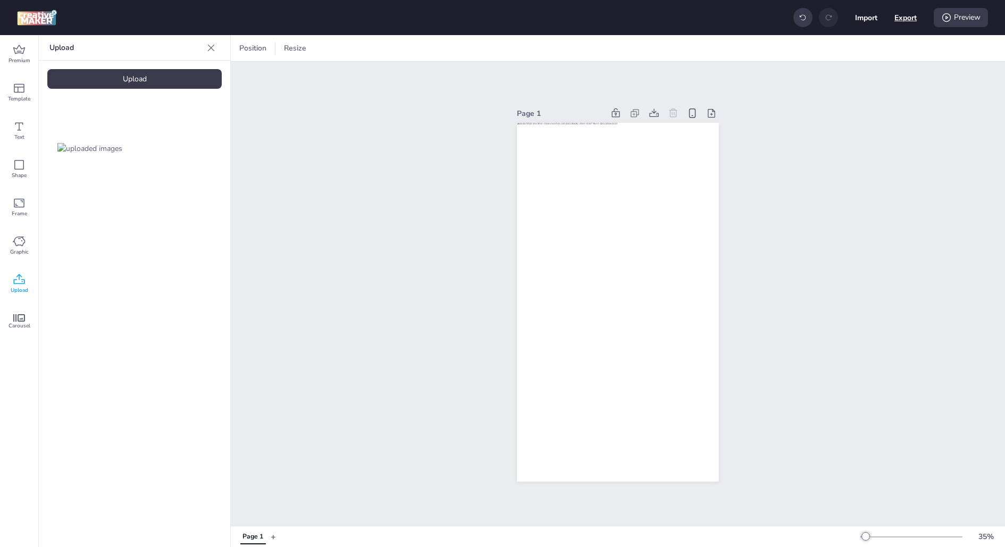
click at [900, 15] on button "Export" at bounding box center [905, 17] width 22 height 22
select select "html"
click at [876, 84] on button "Download" at bounding box center [858, 85] width 100 height 21
click at [876, 84] on div "File type html HTML JSON HTML Download" at bounding box center [857, 69] width 117 height 72
